Goal: Task Accomplishment & Management: Use online tool/utility

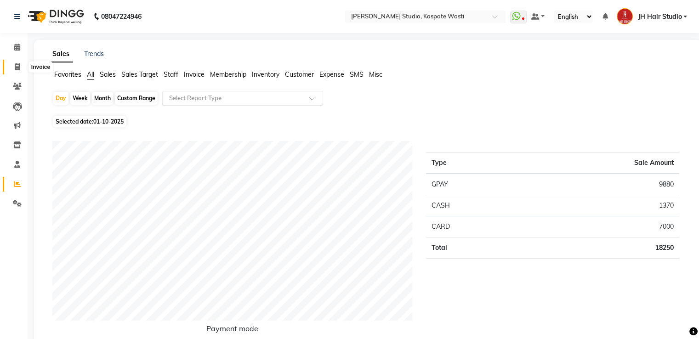
click at [15, 63] on span at bounding box center [17, 67] width 16 height 11
select select "service"
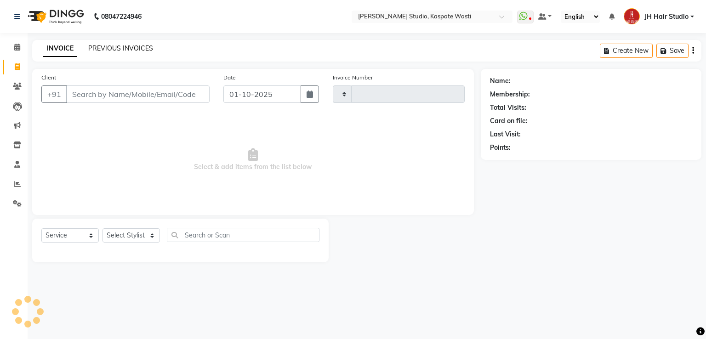
type input "5509"
select select "130"
click at [109, 48] on link "PREVIOUS INVOICES" at bounding box center [120, 48] width 65 height 8
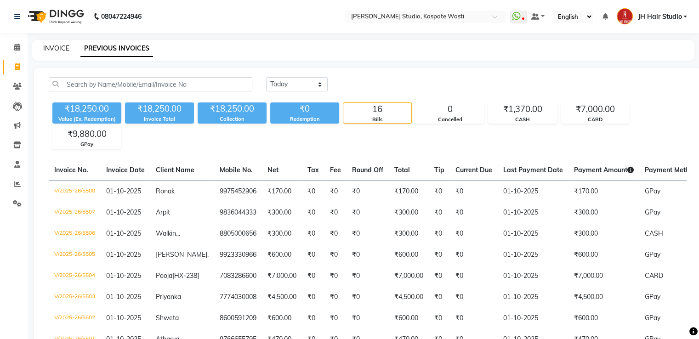
click at [58, 51] on link "INVOICE" at bounding box center [56, 48] width 26 height 8
select select "service"
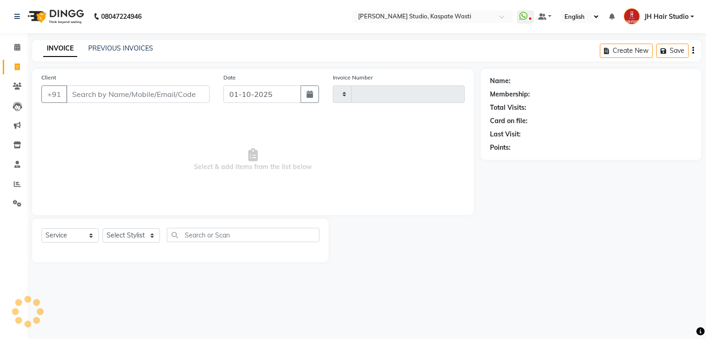
type input "5509"
select select "130"
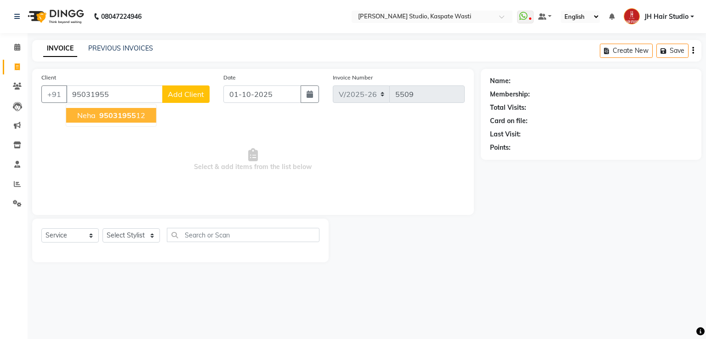
click at [108, 116] on span "95031955" at bounding box center [117, 115] width 37 height 9
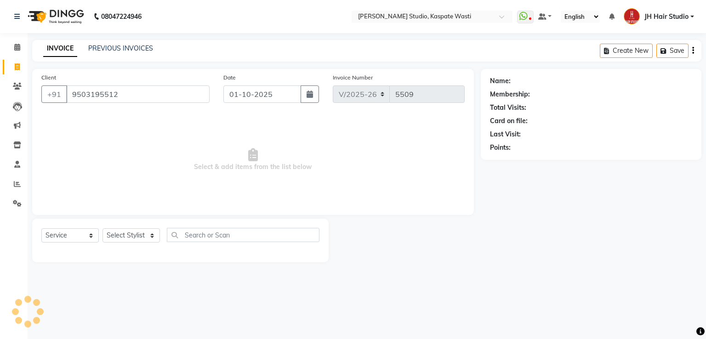
type input "9503195512"
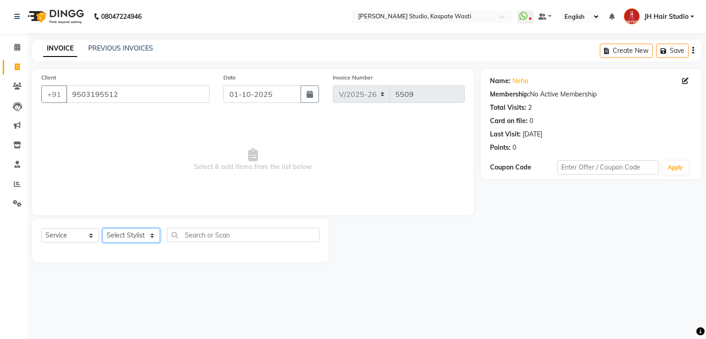
click at [130, 238] on select "Select Stylist [F1] GANESH [F1] [PERSON_NAME] [ F1] RAM [F1]Sanjay [F1][PERSON_…" at bounding box center [131, 235] width 57 height 14
select select "63820"
click at [103, 229] on select "Select Stylist [F1] GANESH [F1] [PERSON_NAME] [ F1] RAM [F1]Sanjay [F1][PERSON_…" at bounding box center [131, 235] width 57 height 14
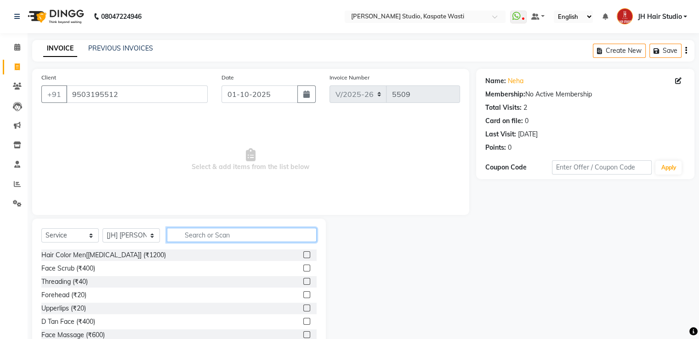
click at [213, 238] on input "text" at bounding box center [242, 235] width 150 height 14
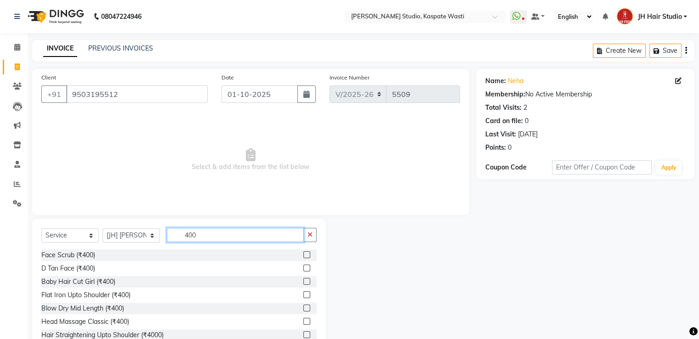
type input "400"
click at [303, 282] on label at bounding box center [306, 281] width 7 height 7
click at [303, 282] on input "checkbox" at bounding box center [306, 282] width 6 height 6
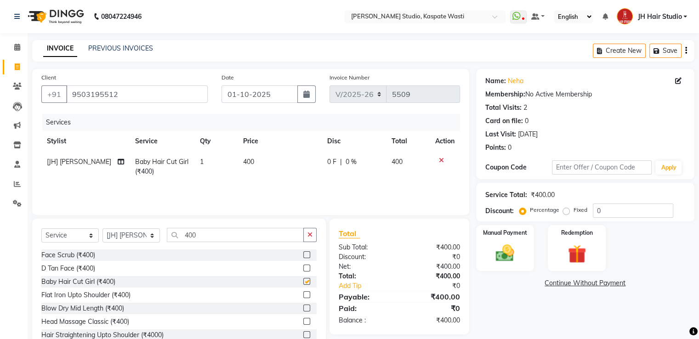
checkbox input "false"
click at [251, 162] on span "400" at bounding box center [248, 162] width 11 height 8
select select "63820"
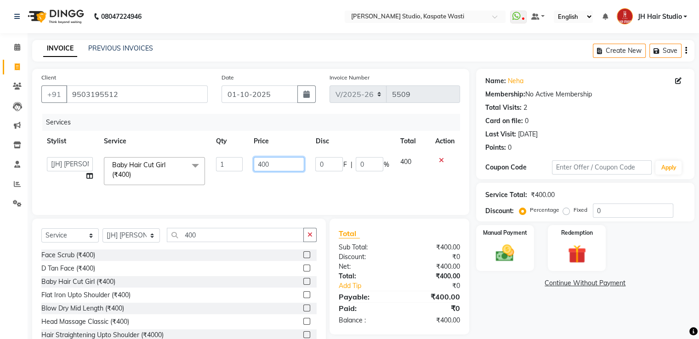
click at [264, 166] on input "400" at bounding box center [279, 164] width 51 height 14
type input "350"
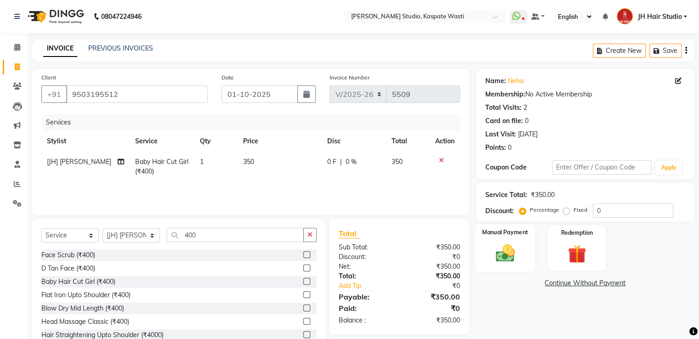
click at [504, 256] on img at bounding box center [505, 254] width 31 height 22
click at [551, 285] on span "GPay" at bounding box center [552, 284] width 19 height 11
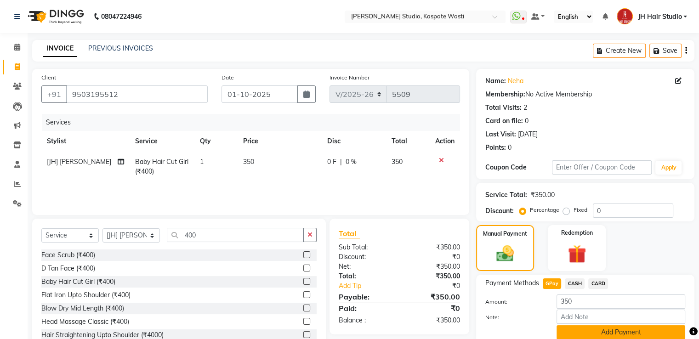
click at [604, 332] on button "Add Payment" at bounding box center [621, 332] width 129 height 14
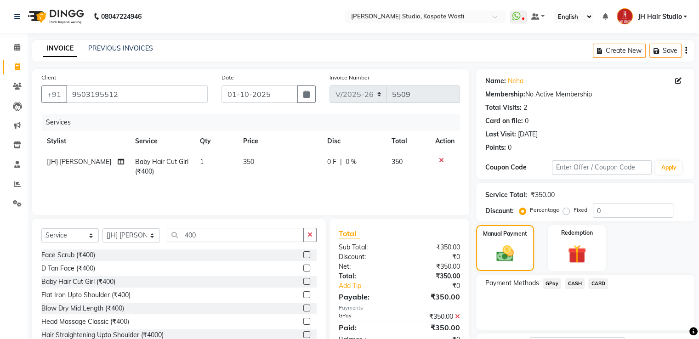
scroll to position [75, 0]
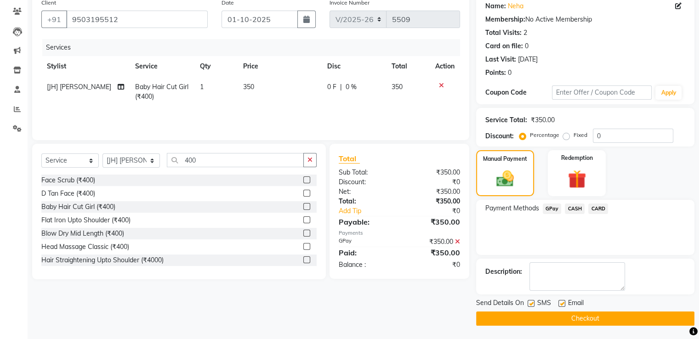
click at [569, 320] on button "Checkout" at bounding box center [585, 319] width 218 height 14
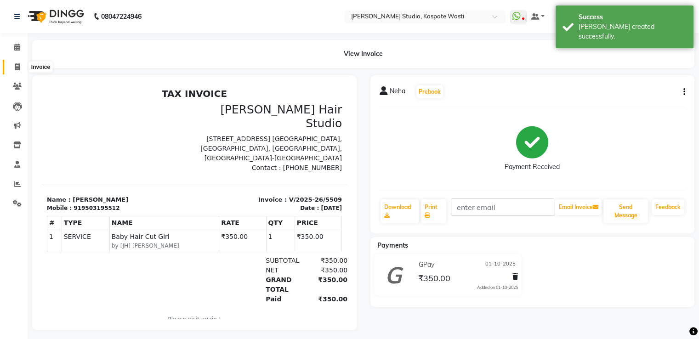
click at [18, 68] on icon at bounding box center [17, 66] width 5 height 7
select select "130"
select select "service"
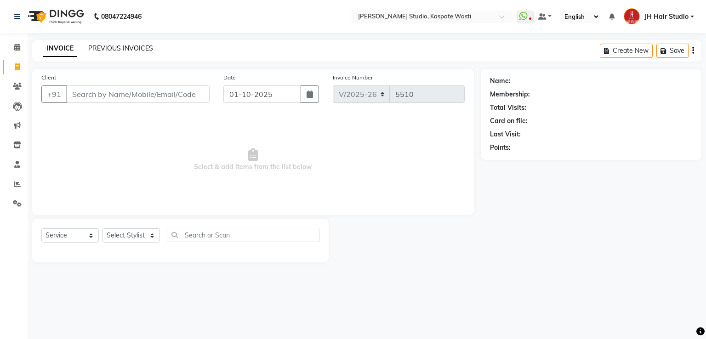
click at [119, 50] on link "PREVIOUS INVOICES" at bounding box center [120, 48] width 65 height 8
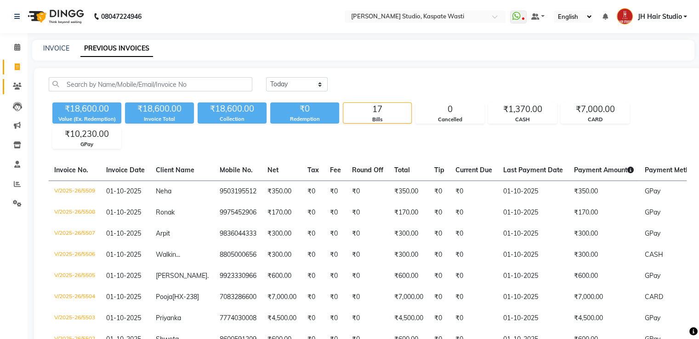
click at [15, 92] on link "Clients" at bounding box center [14, 86] width 22 height 15
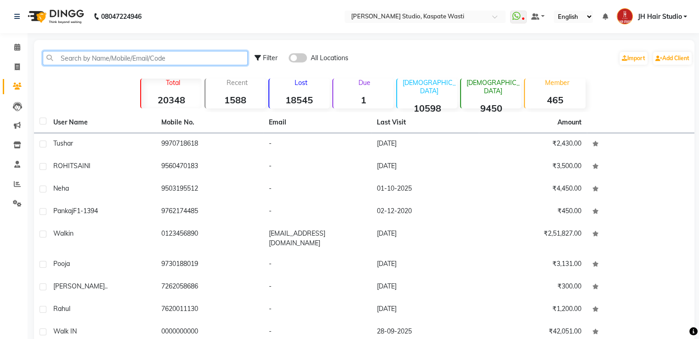
click at [132, 52] on input "text" at bounding box center [145, 58] width 205 height 14
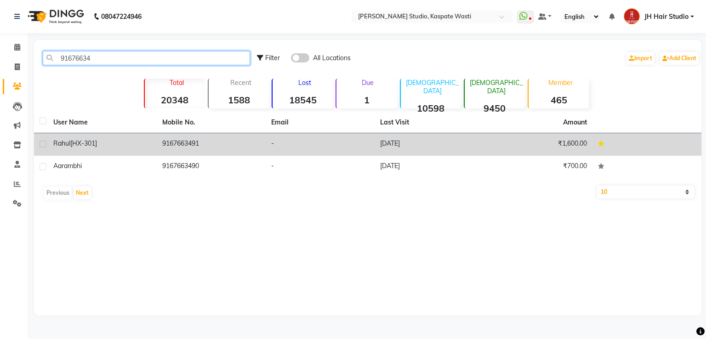
type input "91676634"
click at [198, 149] on td "9167663491" at bounding box center [211, 144] width 109 height 23
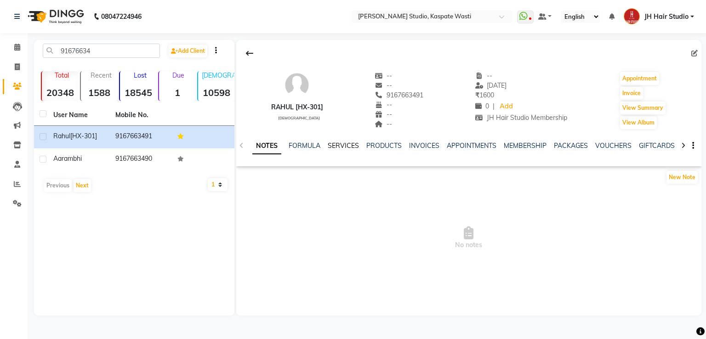
click at [333, 146] on link "SERVICES" at bounding box center [343, 146] width 31 height 8
